Goal: Task Accomplishment & Management: Manage account settings

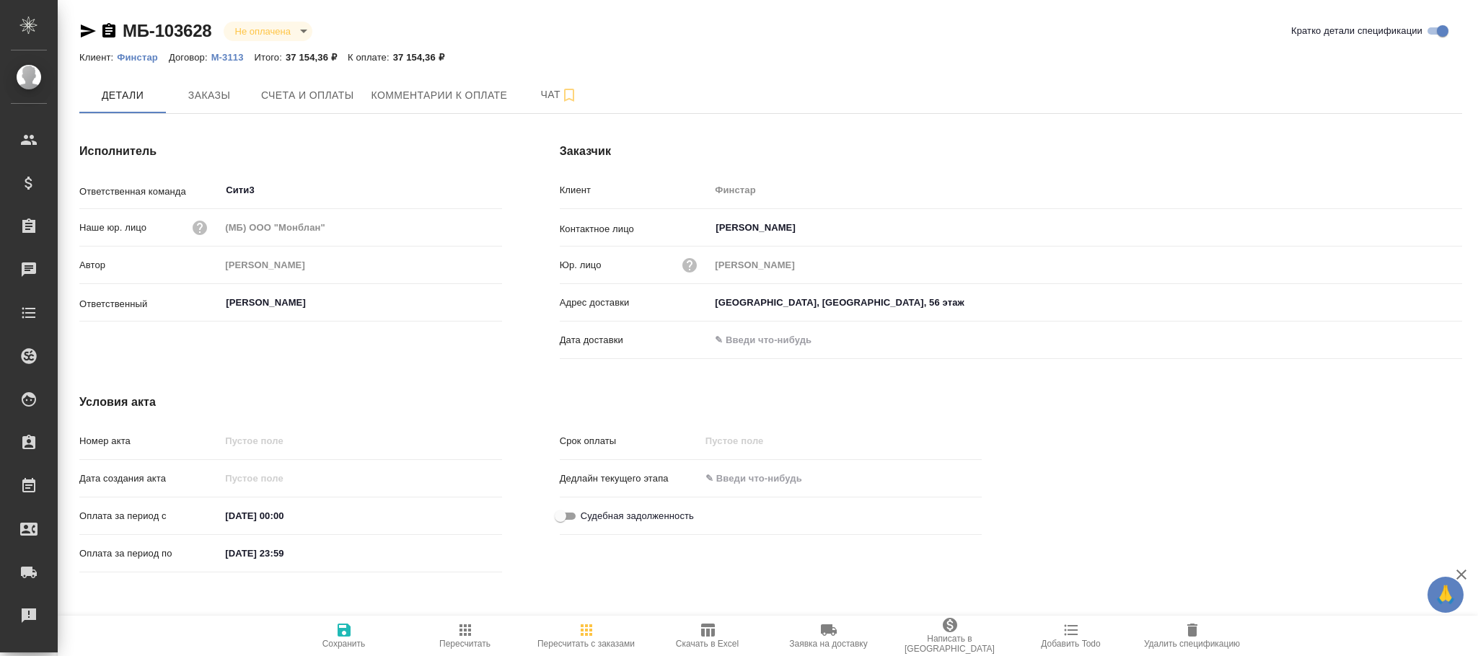
drag, startPoint x: 320, startPoint y: 89, endPoint x: 454, endPoint y: 128, distance: 139.7
click at [322, 89] on span "Счета и оплаты" at bounding box center [307, 96] width 93 height 18
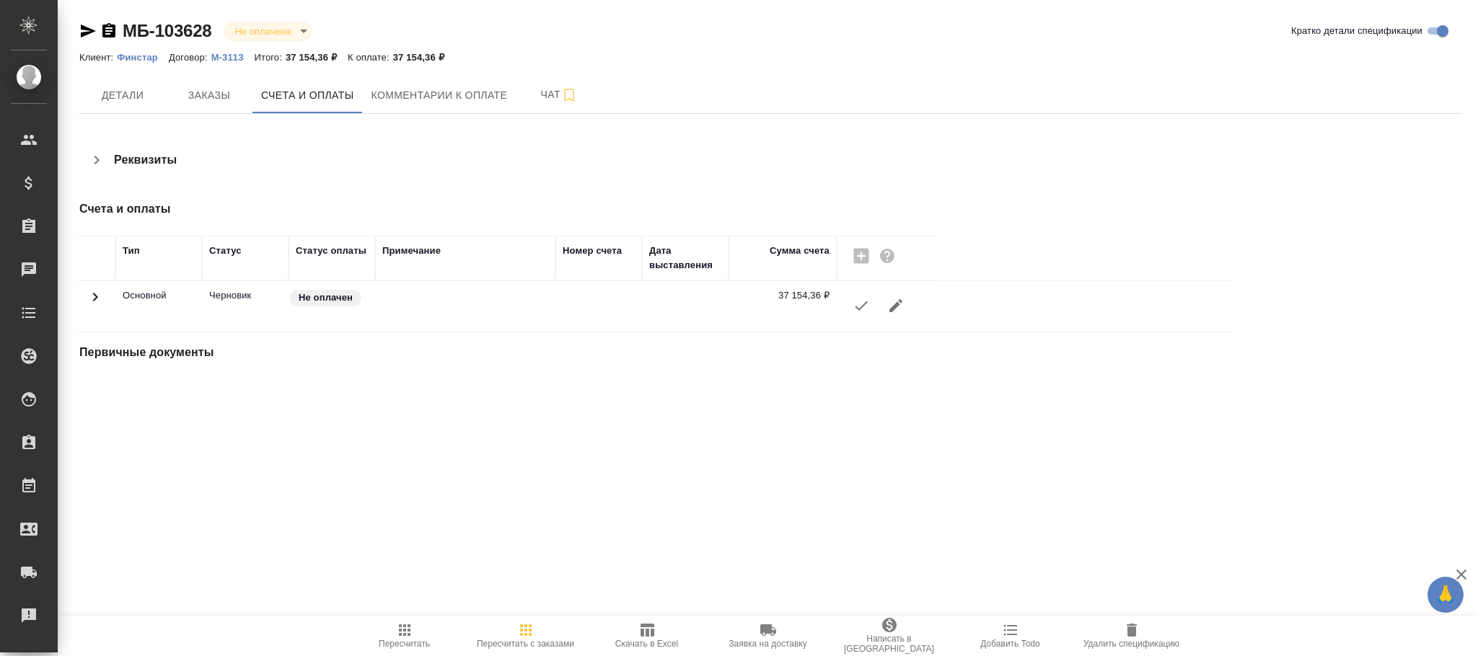
click at [894, 312] on icon "button" at bounding box center [895, 305] width 17 height 17
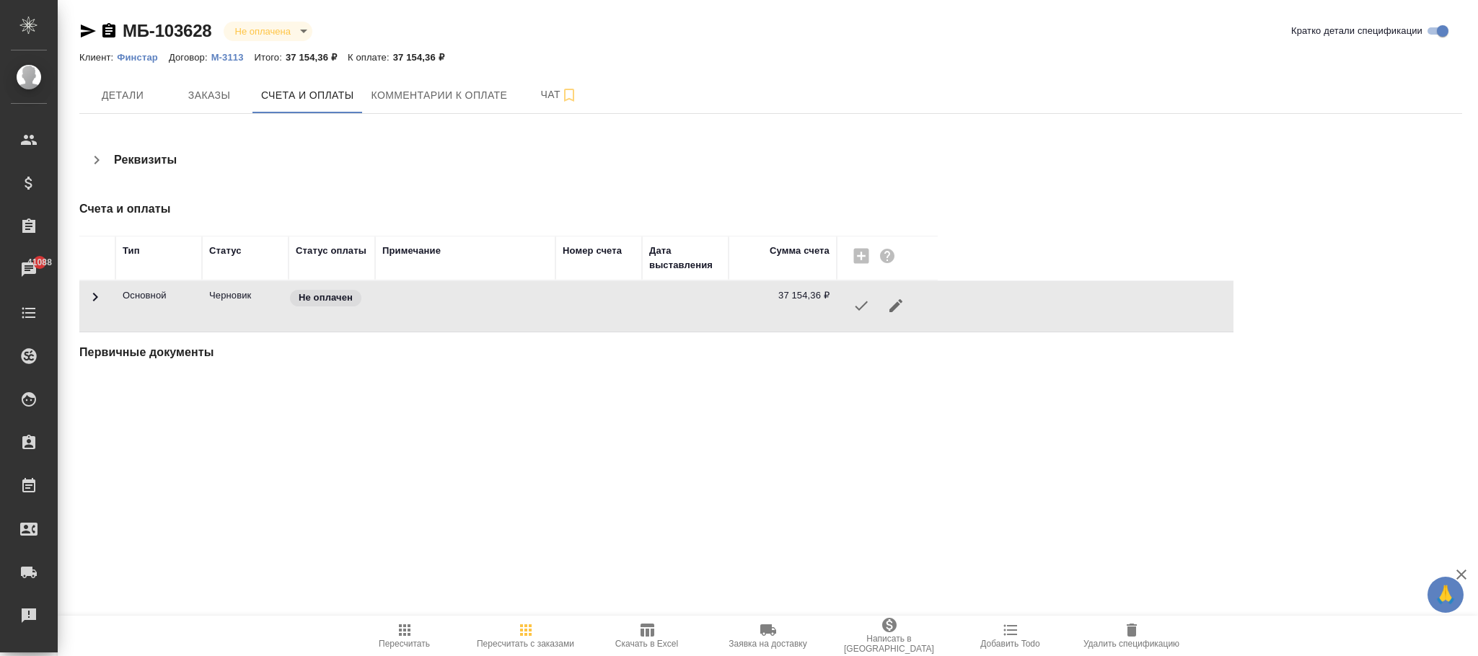
click at [1125, 632] on icon "button" at bounding box center [1131, 630] width 17 height 17
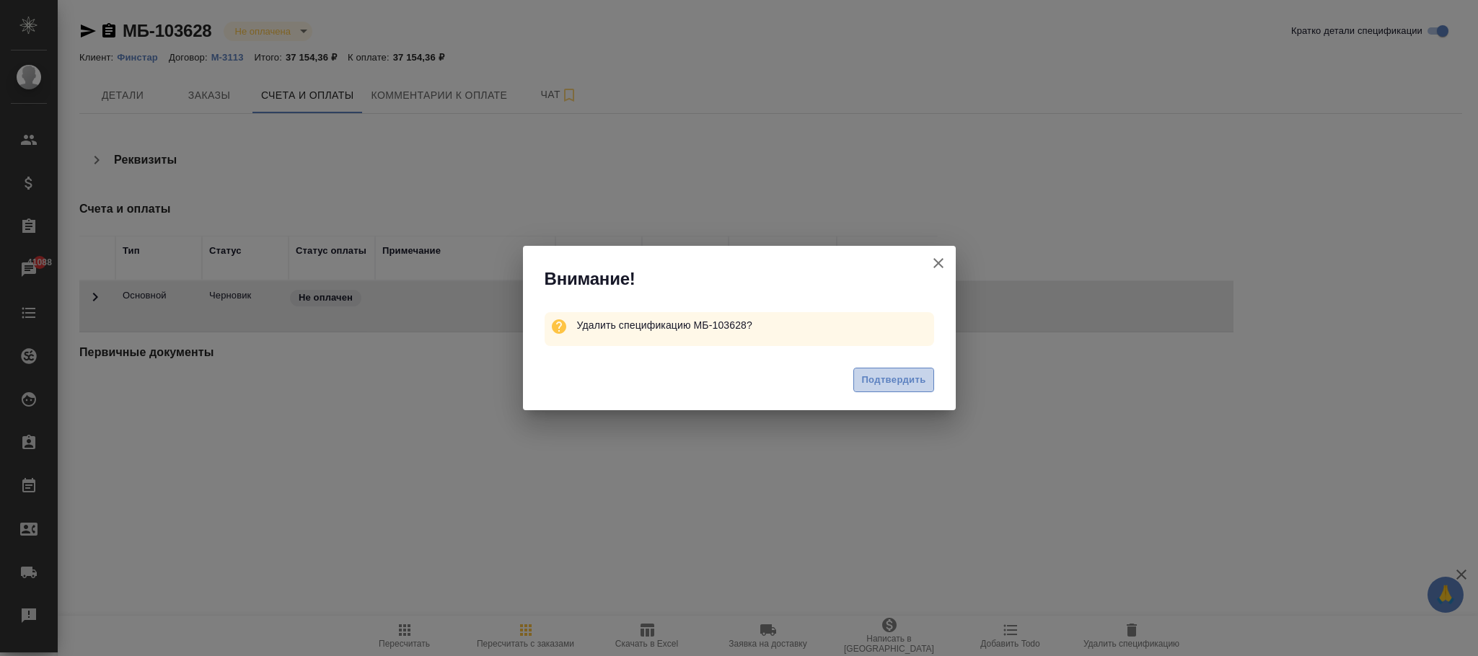
click at [883, 376] on span "Подтвердить" at bounding box center [893, 380] width 64 height 17
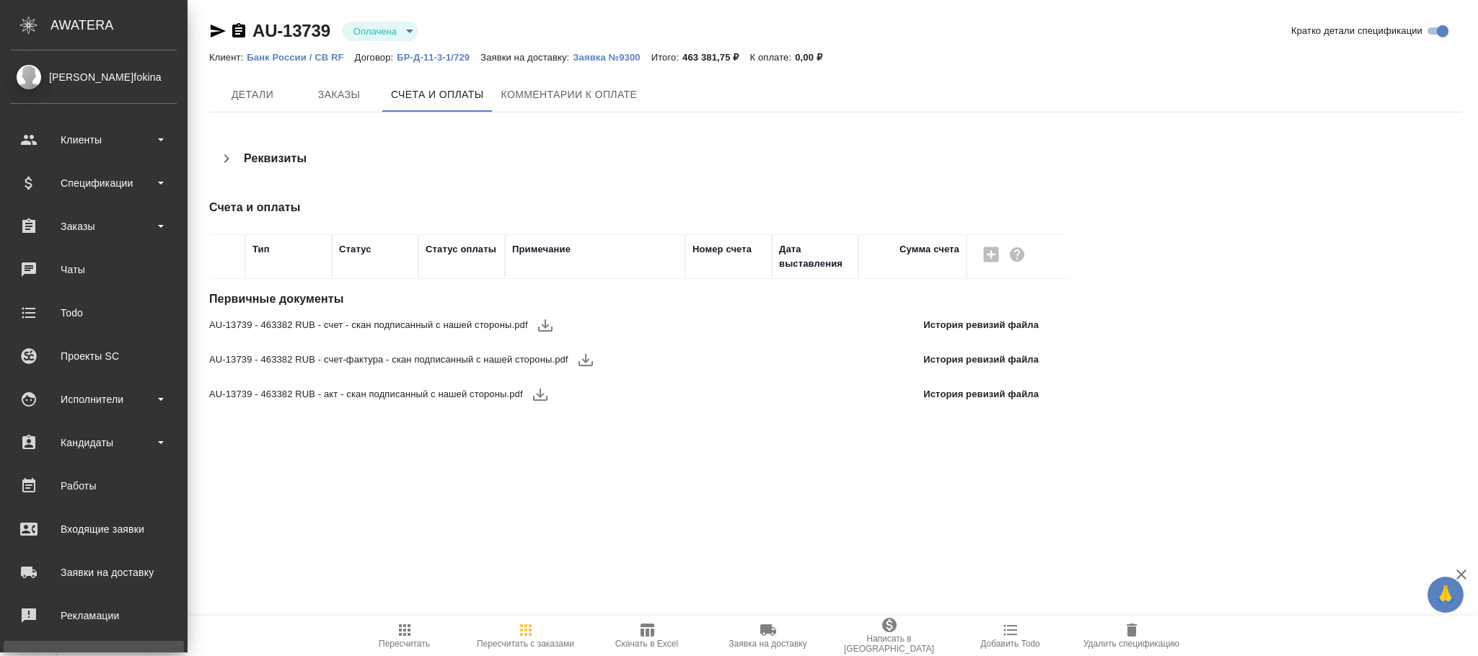
scroll to position [175, 0]
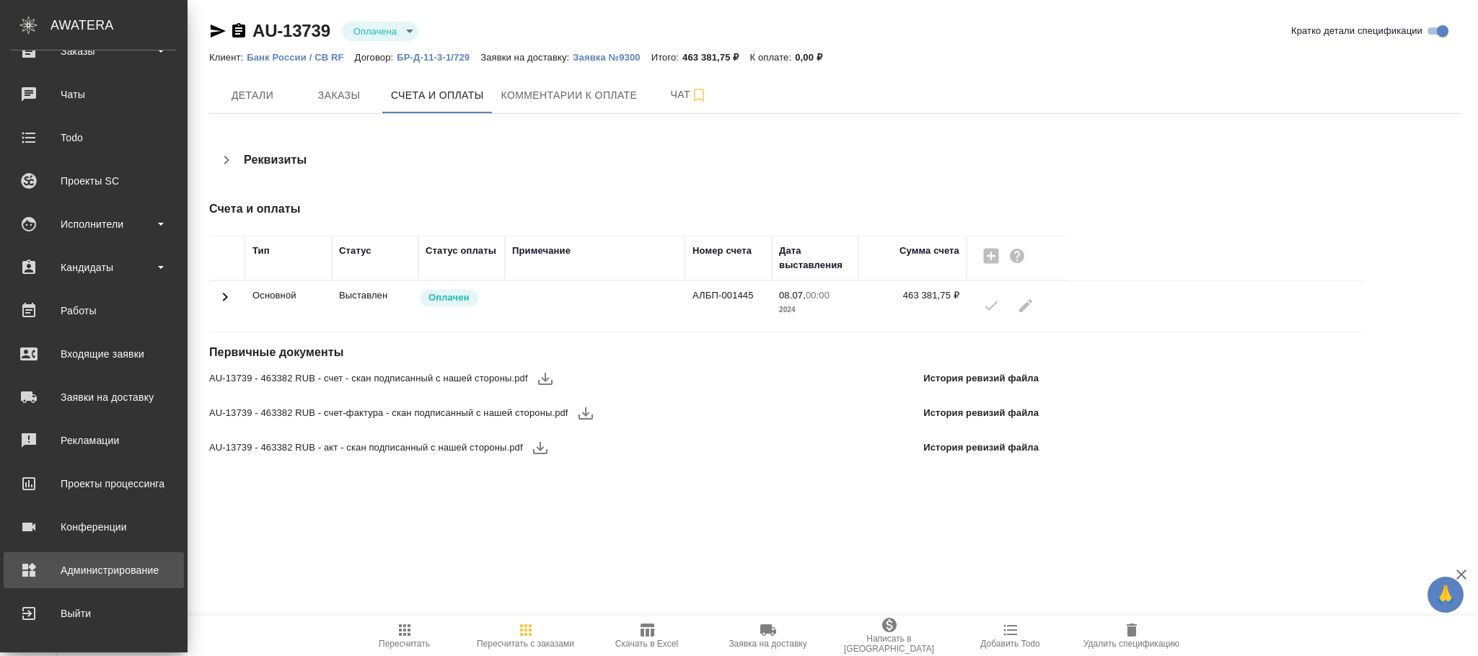
click at [76, 570] on div "Администрирование" at bounding box center [94, 571] width 166 height 22
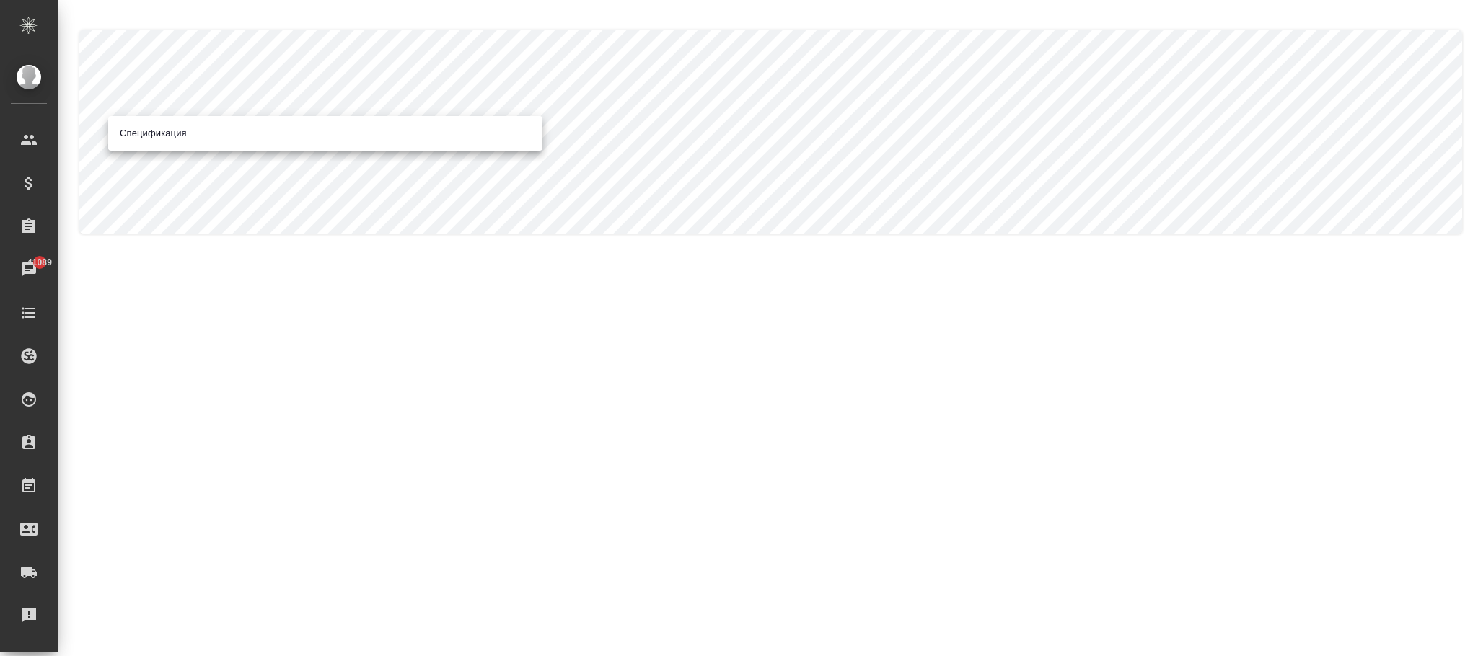
click at [269, 130] on body ".cls-1 fill:#fff; AWATERA Фокина Наталья n.fokina Клиенты Спецификации Заказы 4…" at bounding box center [739, 328] width 1478 height 656
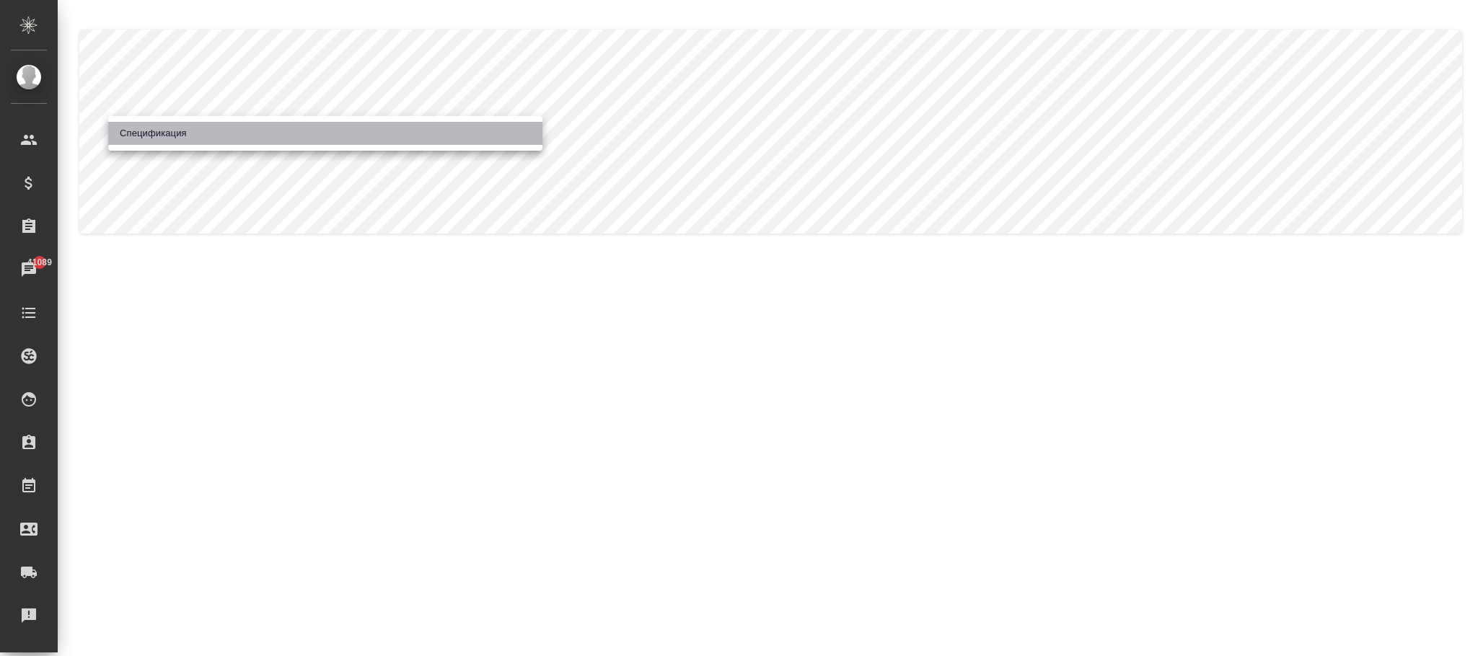
click at [256, 141] on li "Спецификация" at bounding box center [325, 133] width 434 height 23
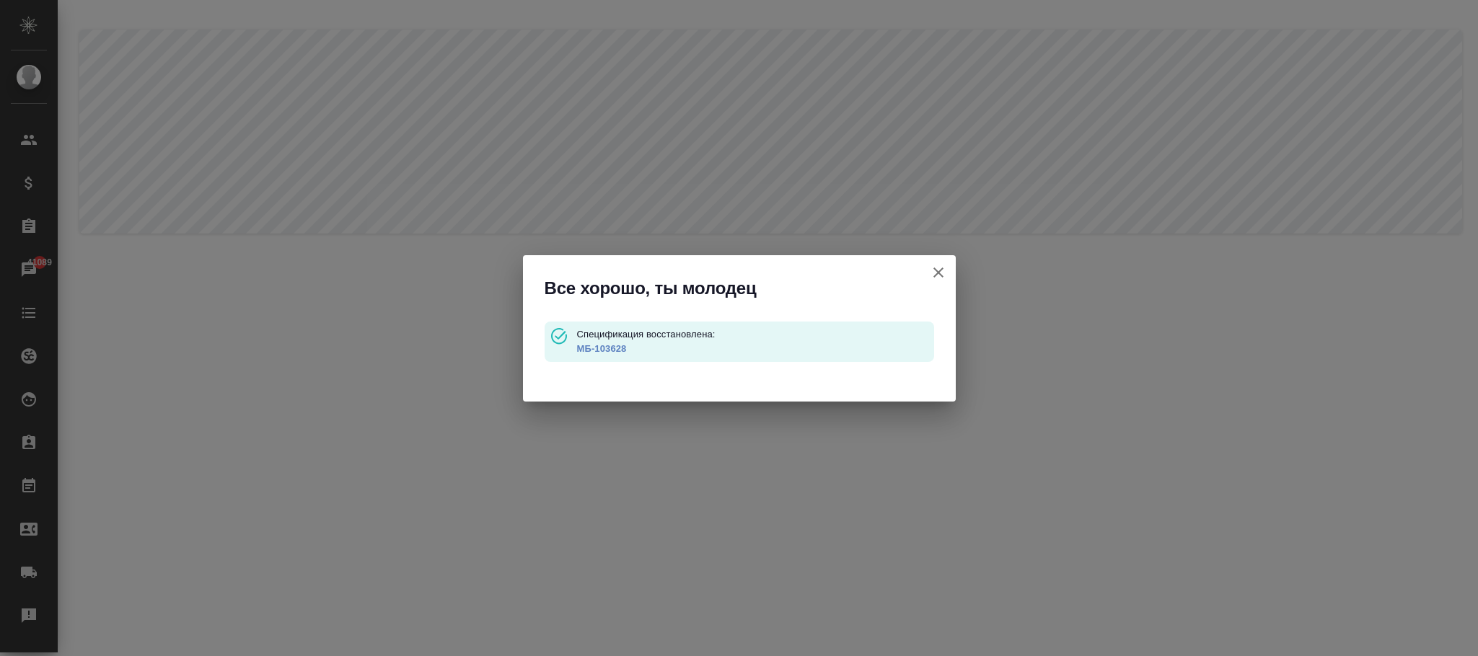
click at [599, 343] on link "МБ-103628" at bounding box center [601, 348] width 50 height 11
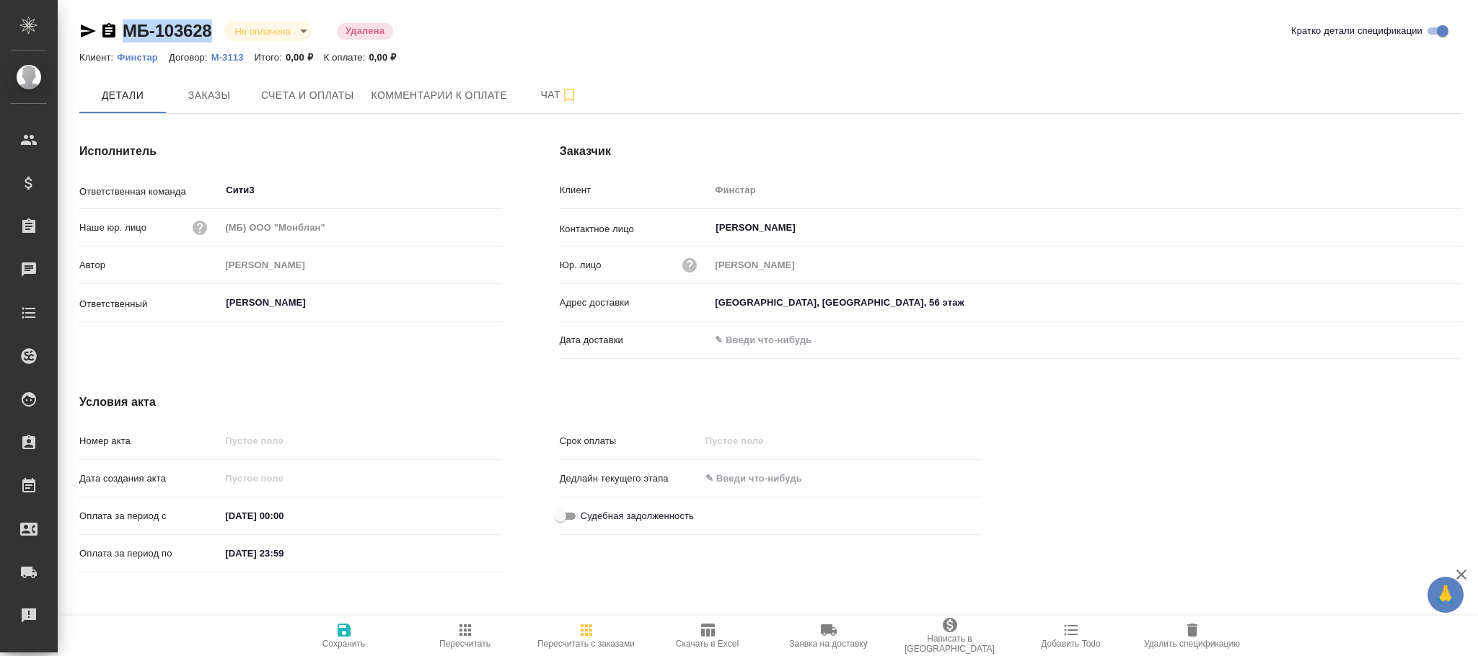
drag, startPoint x: 213, startPoint y: 18, endPoint x: 121, endPoint y: 18, distance: 91.6
click at [121, 19] on div "МБ-103628 Не оплачена notPayed [PERSON_NAME]" at bounding box center [236, 30] width 315 height 23
copy link "МБ-103628"
click at [223, 93] on span "Заказы" at bounding box center [209, 96] width 69 height 18
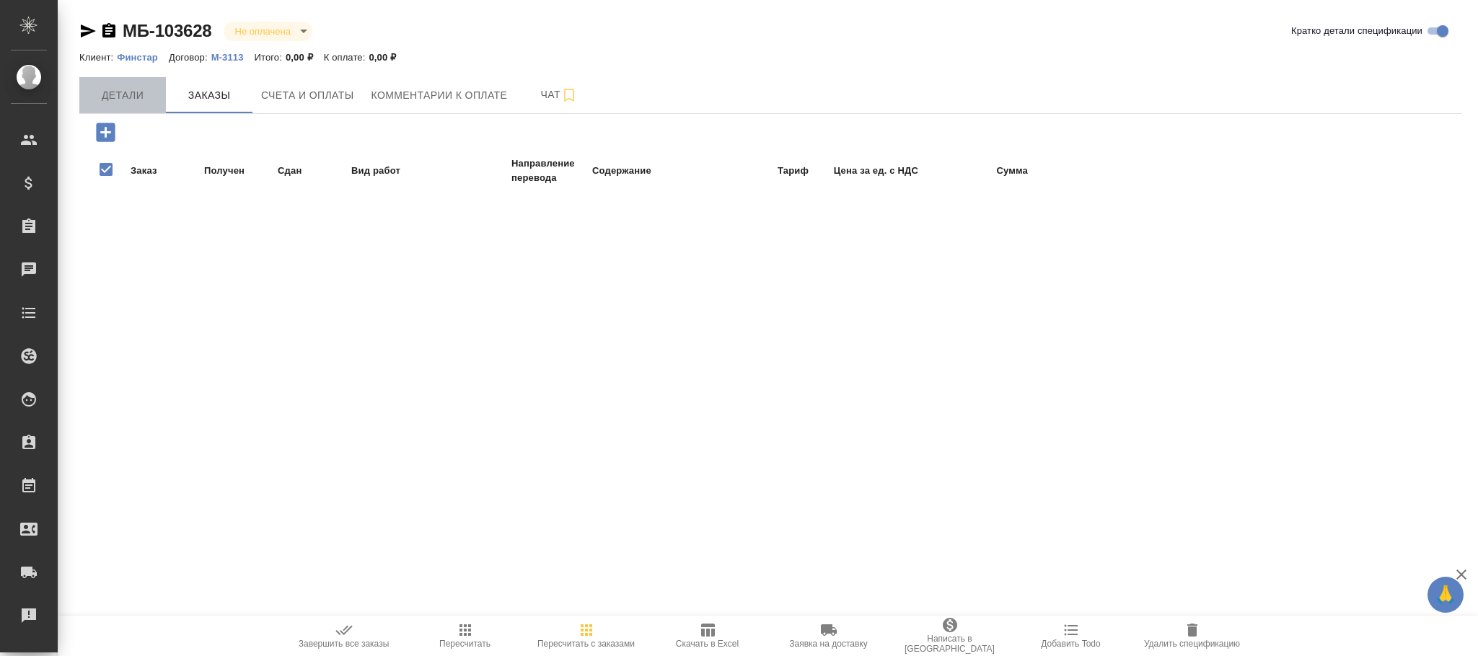
click at [121, 100] on span "Детали" at bounding box center [122, 96] width 69 height 18
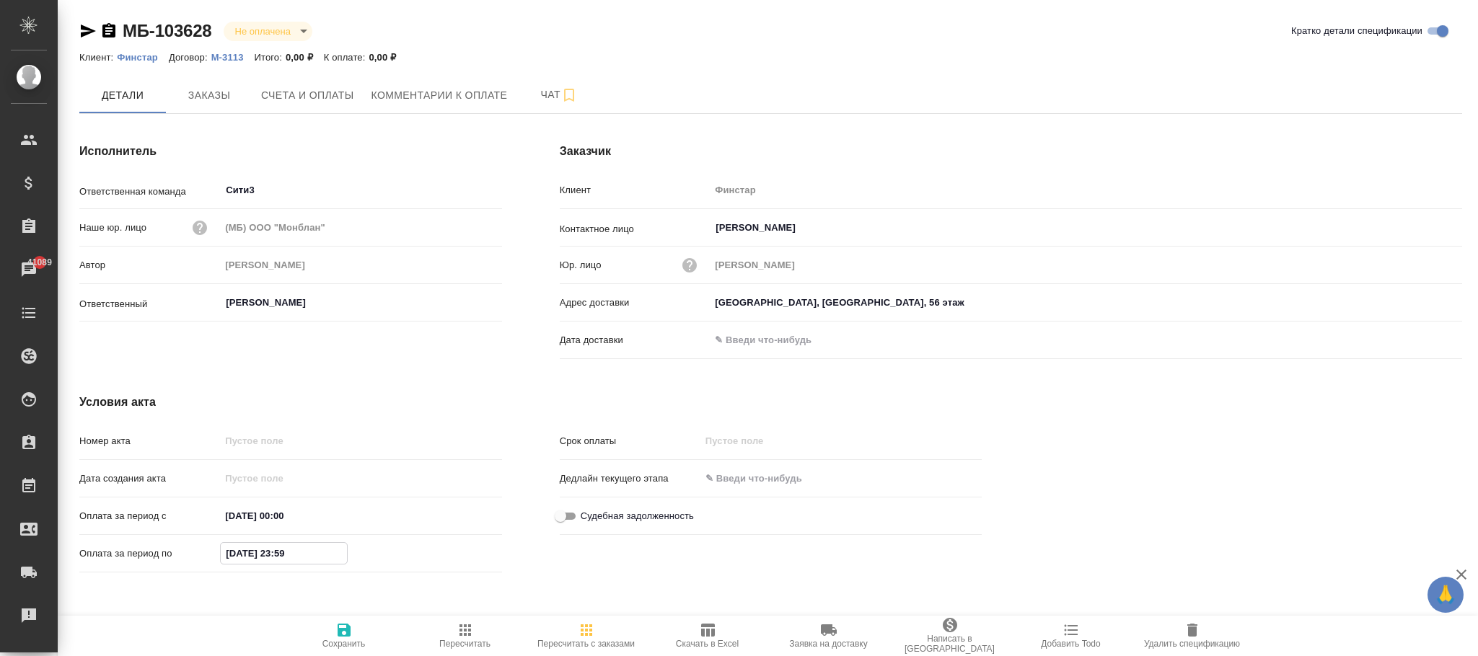
drag, startPoint x: 333, startPoint y: 548, endPoint x: 167, endPoint y: 550, distance: 165.9
click at [167, 550] on div "Оплата за период по [DATE] 23:59" at bounding box center [290, 553] width 423 height 25
type input "[DATE] 23:59"
click at [355, 624] on span "Сохранить" at bounding box center [344, 635] width 104 height 27
